Goal: Task Accomplishment & Management: Use online tool/utility

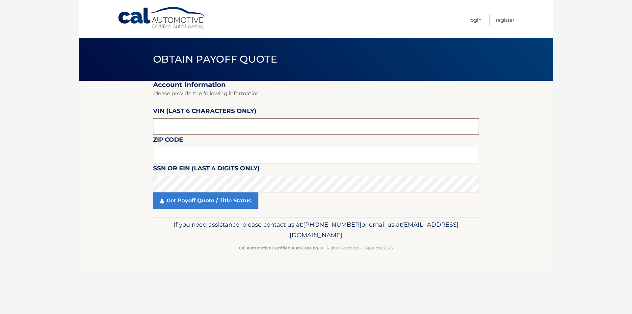
click at [196, 130] on input "text" at bounding box center [316, 126] width 326 height 16
click at [201, 120] on input "text" at bounding box center [316, 126] width 326 height 16
click at [211, 155] on input "text" at bounding box center [316, 155] width 326 height 16
type input "11743"
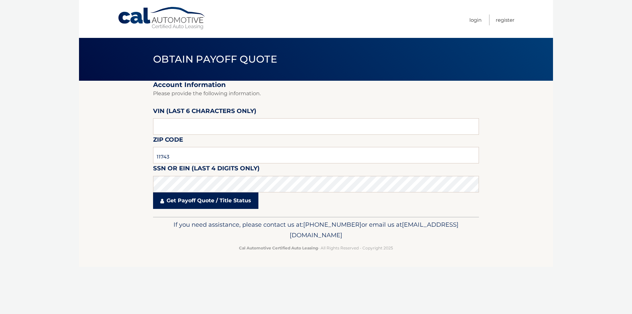
click at [206, 200] on link "Get Payoff Quote / Title Status" at bounding box center [205, 200] width 105 height 16
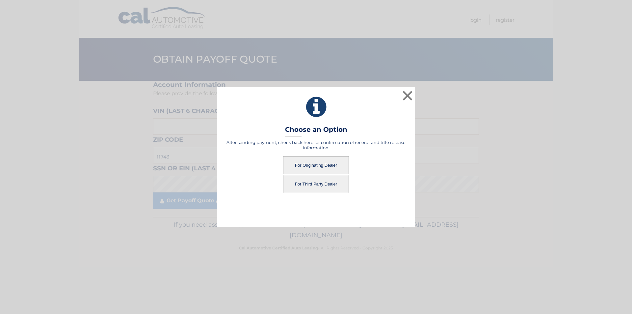
click at [310, 162] on button "For Originating Dealer" at bounding box center [316, 165] width 66 height 18
click at [314, 162] on button "For Originating Dealer" at bounding box center [316, 165] width 66 height 18
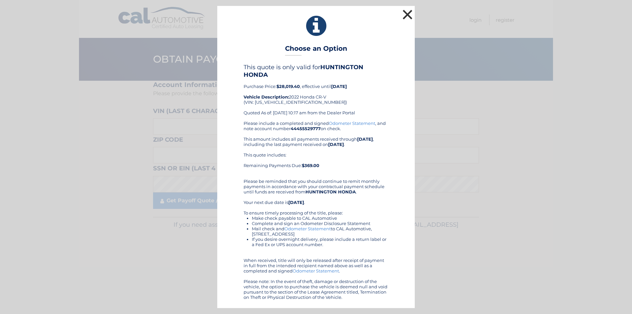
click at [407, 15] on button "×" at bounding box center [407, 14] width 13 height 13
